Goal: Task Accomplishment & Management: Complete application form

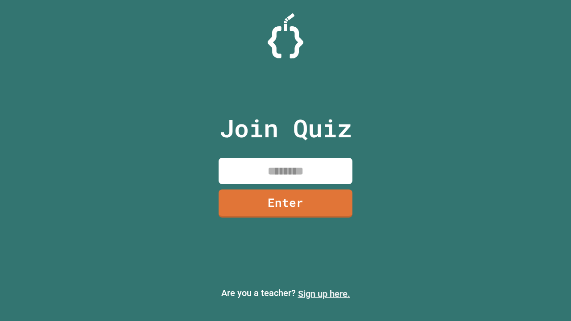
click at [324, 294] on link "Sign up here." at bounding box center [324, 294] width 52 height 11
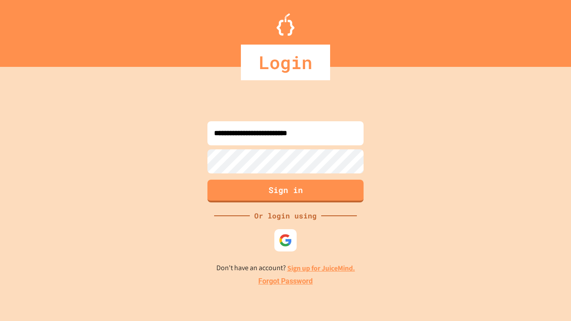
type input "**********"
